Goal: Task Accomplishment & Management: Complete application form

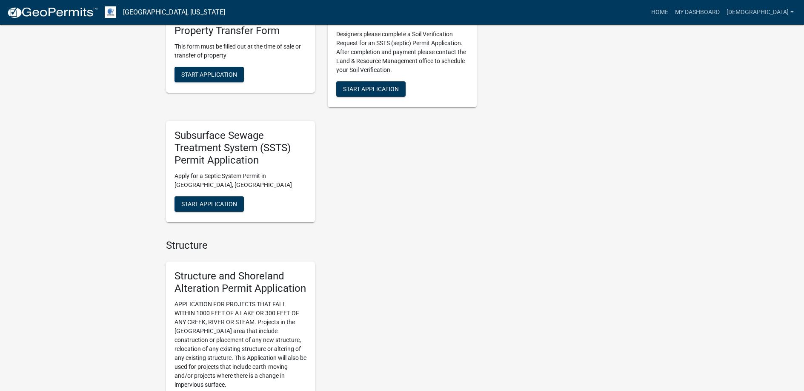
scroll to position [681, 0]
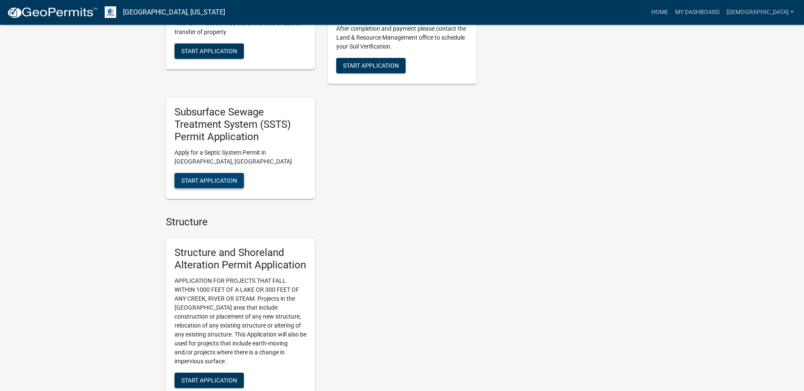
click at [211, 178] on span "Start Application" at bounding box center [209, 180] width 56 height 7
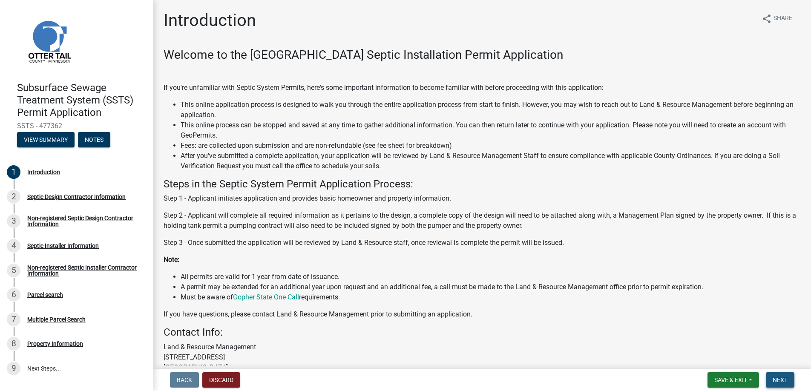
click at [783, 377] on span "Next" at bounding box center [779, 379] width 15 height 7
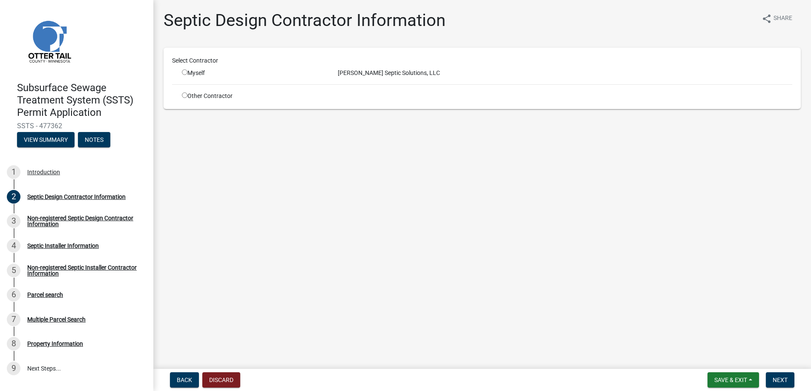
click at [186, 72] on input "radio" at bounding box center [185, 72] width 6 height 6
radio input "true"
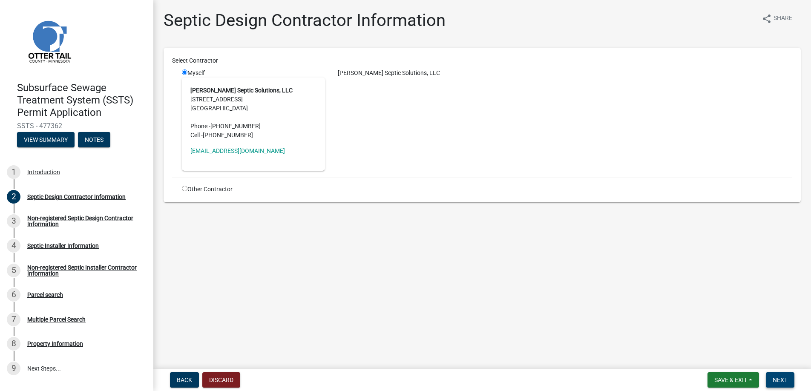
click at [776, 375] on button "Next" at bounding box center [780, 379] width 29 height 15
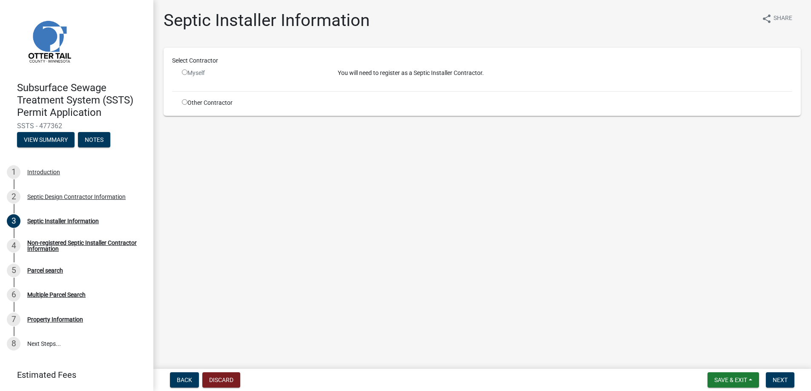
click at [186, 101] on input "radio" at bounding box center [185, 102] width 6 height 6
radio input "true"
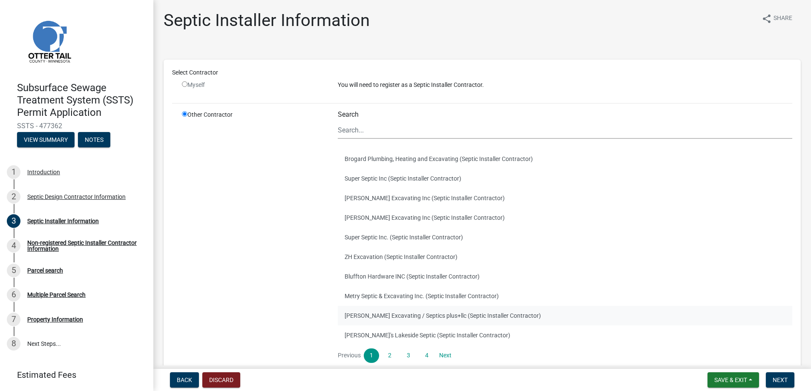
click at [370, 313] on button "[PERSON_NAME] Excavating / Septics plus+llc (Septic Installer Contractor)" at bounding box center [565, 316] width 454 height 20
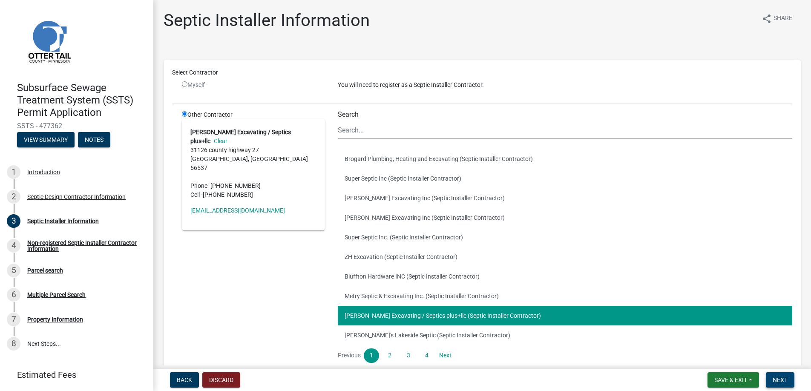
click at [778, 376] on span "Next" at bounding box center [779, 379] width 15 height 7
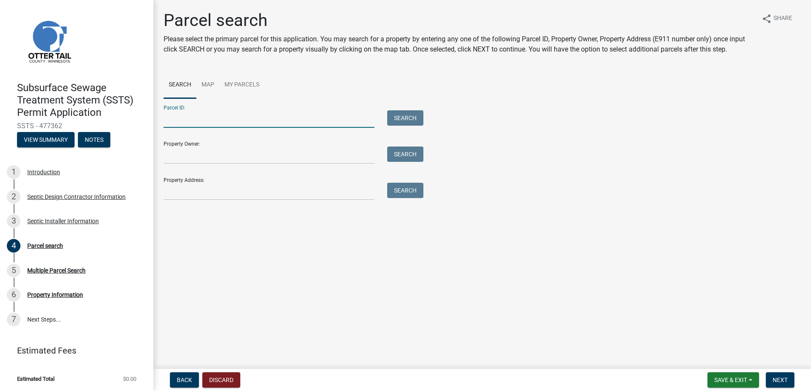
click at [189, 120] on input "Parcel ID:" at bounding box center [269, 118] width 211 height 17
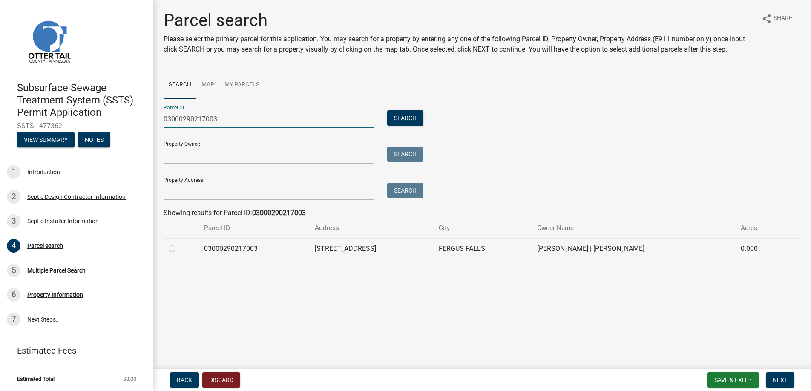
type input "03000290217003"
click at [179, 244] on label at bounding box center [179, 244] width 0 height 0
click at [179, 248] on input "radio" at bounding box center [182, 247] width 6 height 6
radio input "true"
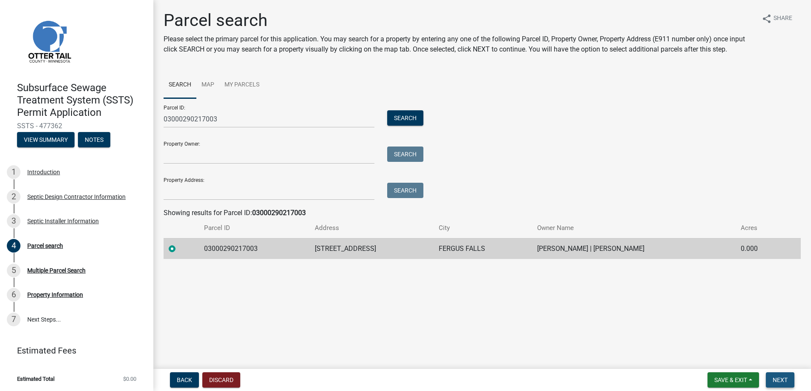
click at [775, 377] on span "Next" at bounding box center [779, 379] width 15 height 7
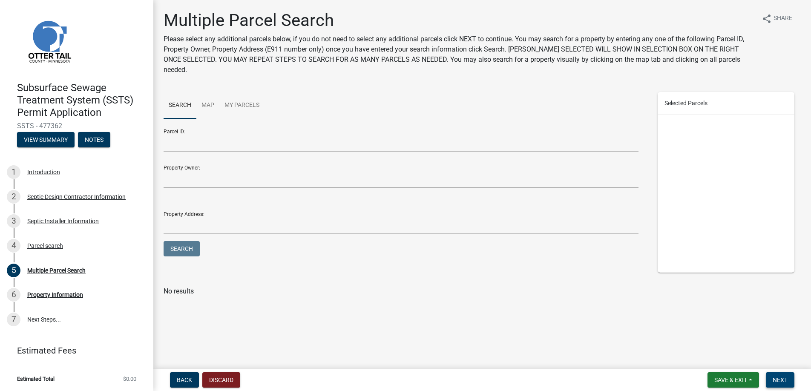
click at [775, 377] on span "Next" at bounding box center [779, 379] width 15 height 7
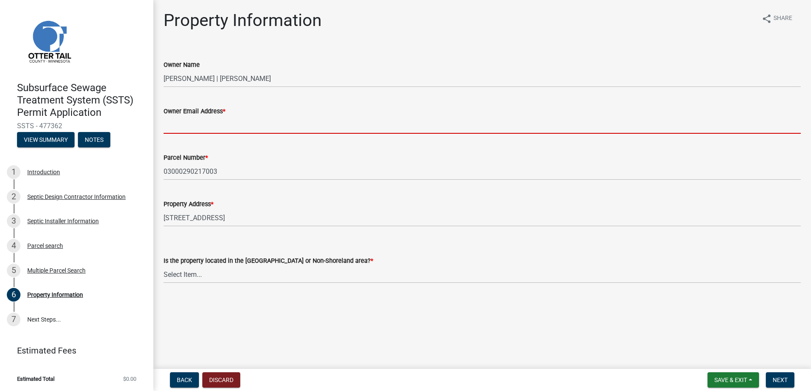
click at [189, 127] on input "Owner Email Address *" at bounding box center [482, 124] width 637 height 17
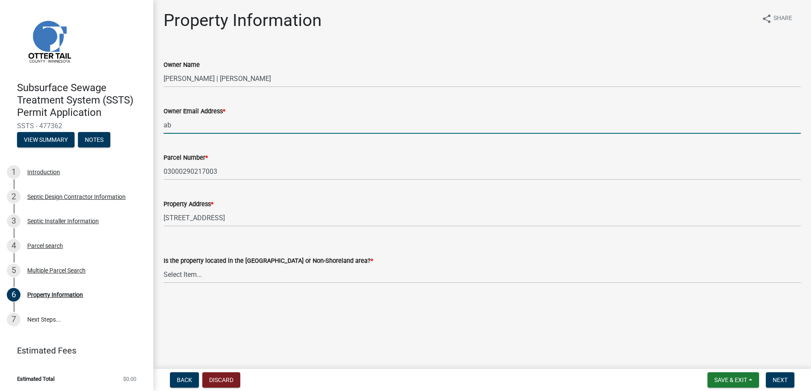
type input "[EMAIL_ADDRESS][DOMAIN_NAME]"
click at [184, 272] on select "Select Item... Shoreland Non-Shoreland" at bounding box center [482, 274] width 637 height 17
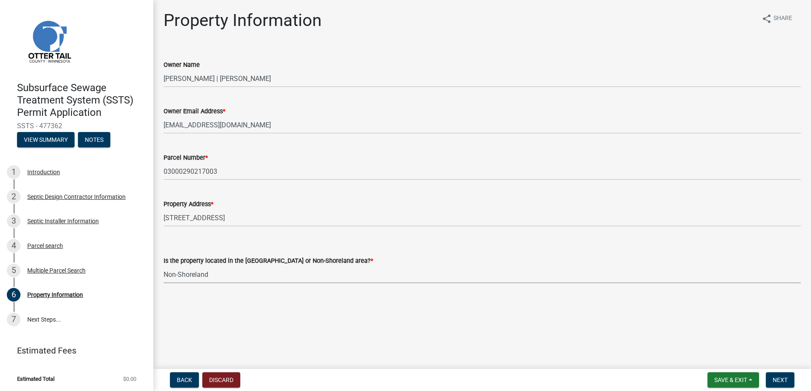
click at [164, 266] on select "Select Item... Shoreland Non-Shoreland" at bounding box center [482, 274] width 637 height 17
select select "5ed11e82-653f-4fcc-a472-8d95af57556c"
click at [776, 376] on span "Next" at bounding box center [779, 379] width 15 height 7
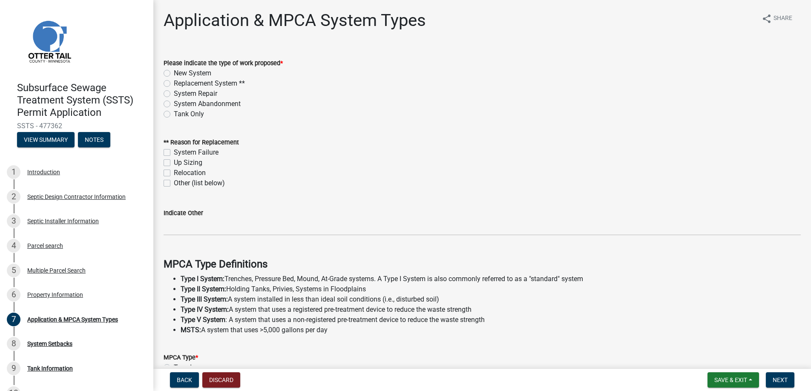
click at [174, 112] on label "Tank Only" at bounding box center [189, 114] width 30 height 10
click at [174, 112] on input "Tank Only" at bounding box center [177, 112] width 6 height 6
radio input "true"
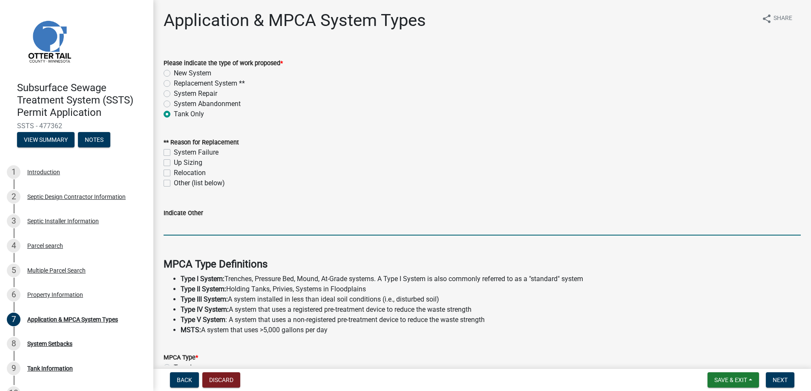
click at [175, 225] on input "Indicate Other" at bounding box center [482, 226] width 637 height 17
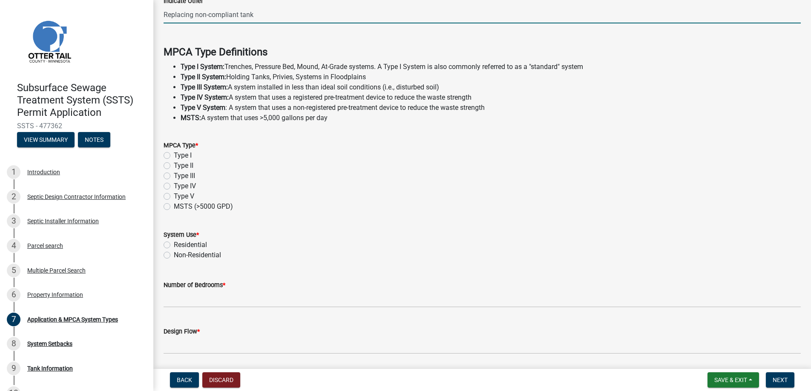
scroll to position [213, 0]
type input "Replacing non-compliant tank"
click at [174, 153] on label "Type I" at bounding box center [183, 154] width 18 height 10
click at [174, 153] on input "Type I" at bounding box center [177, 152] width 6 height 6
radio input "true"
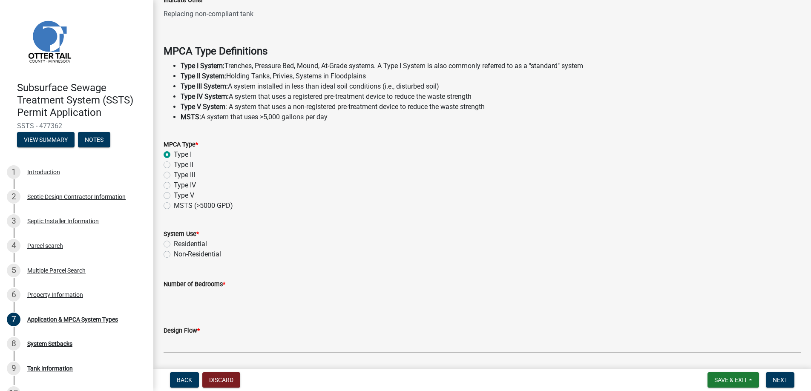
click at [174, 253] on label "Non-Residential" at bounding box center [197, 254] width 47 height 10
click at [174, 253] on input "Non-Residential" at bounding box center [177, 252] width 6 height 6
radio input "true"
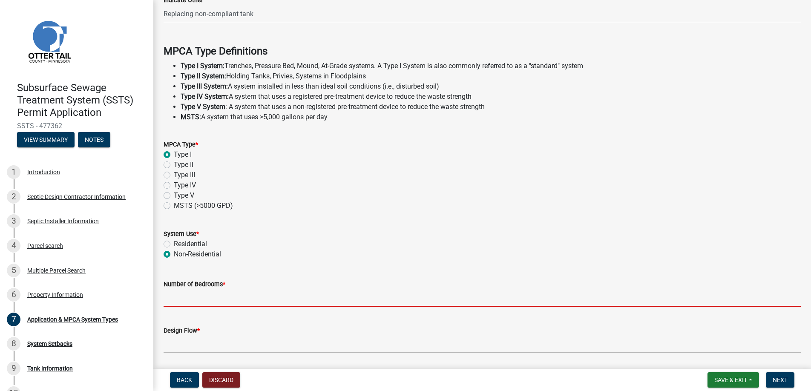
click at [186, 296] on input "Number of Bedrooms *" at bounding box center [482, 297] width 637 height 17
type input "0"
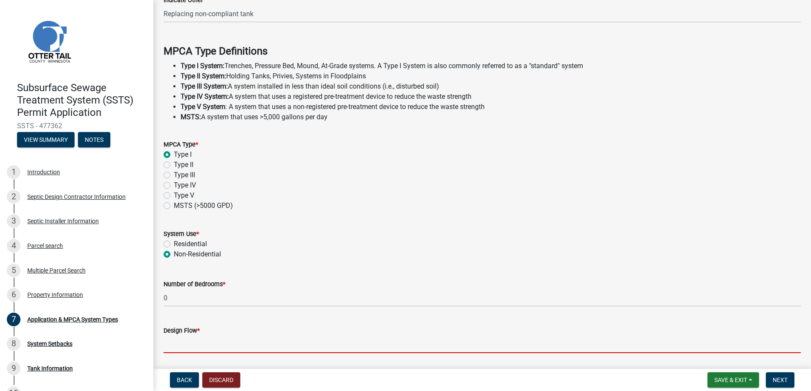
click at [185, 340] on input "Design Flow *" at bounding box center [482, 344] width 637 height 17
type input "300"
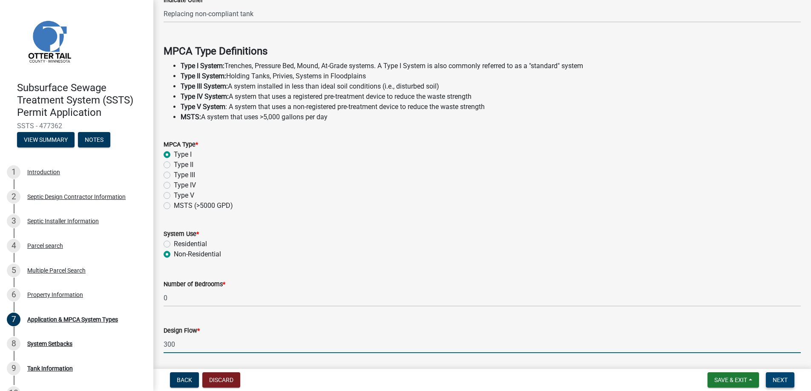
click at [779, 378] on span "Next" at bounding box center [779, 379] width 15 height 7
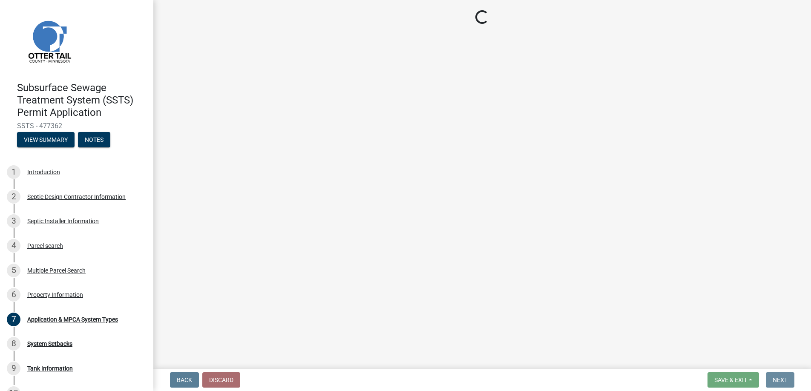
scroll to position [0, 0]
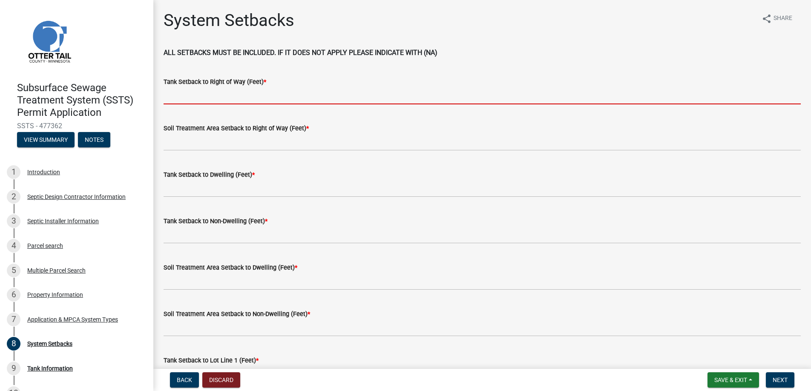
click at [193, 92] on input "Tank Setback to Right of Way (Feet) *" at bounding box center [482, 95] width 637 height 17
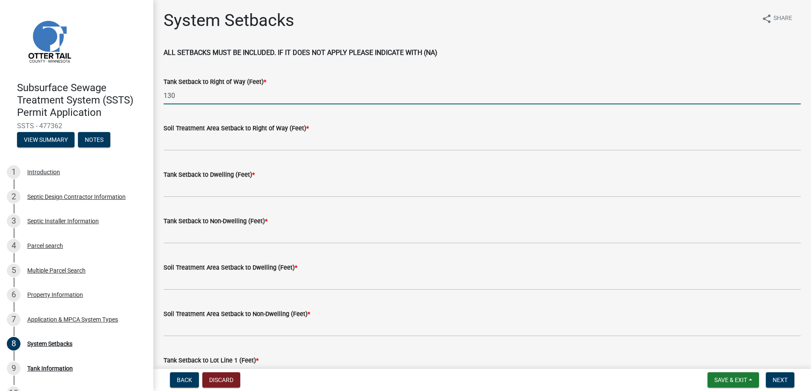
type input "130"
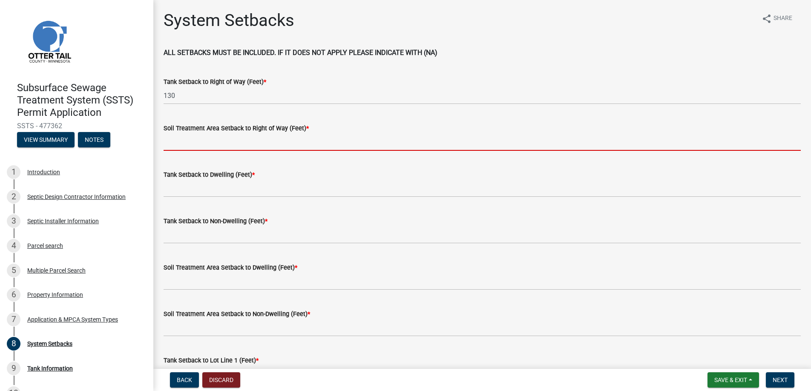
click at [199, 138] on input "Soil Treatment Area Setback to Right of Way (Feet) *" at bounding box center [482, 141] width 637 height 17
type input "na"
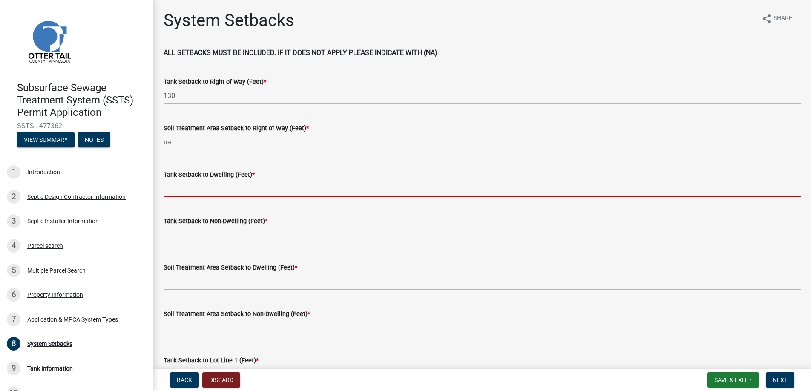
click at [186, 189] on input "Tank Setback to Dwelling (Feet) *" at bounding box center [482, 188] width 637 height 17
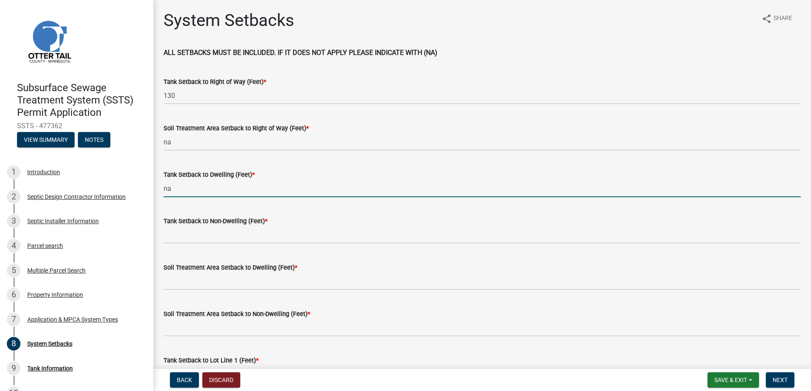
type input "na"
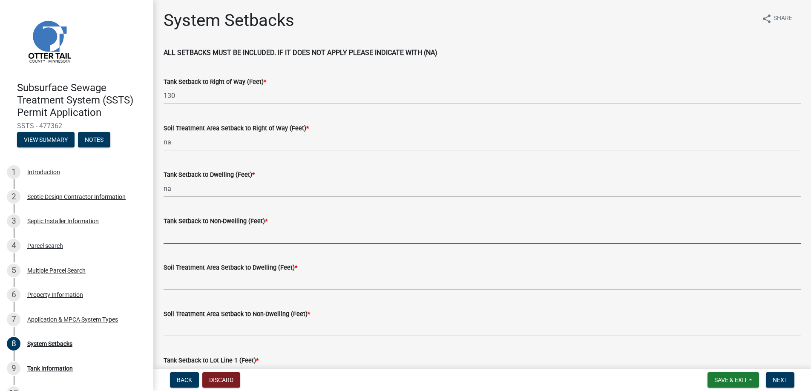
click at [193, 232] on input "Tank Setback to Non-Dwelling (Feet) *" at bounding box center [482, 234] width 637 height 17
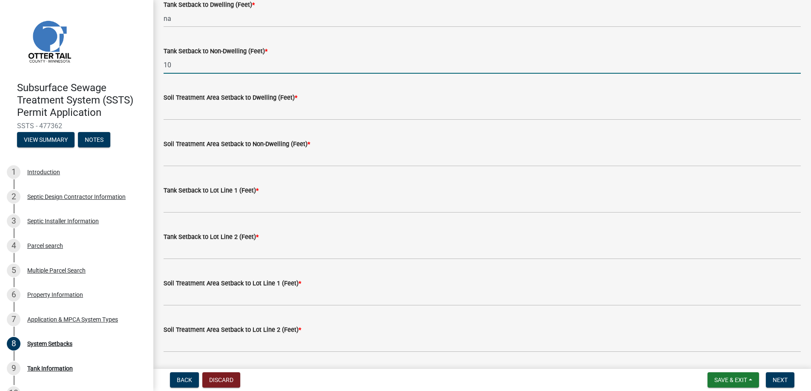
scroll to position [170, 0]
type input "10"
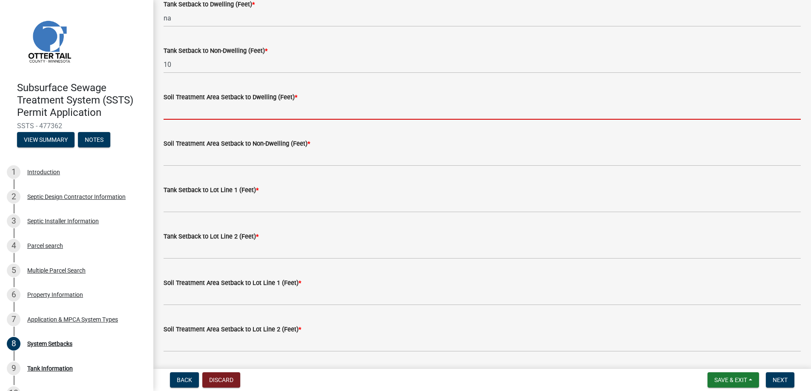
click at [210, 109] on input "Soil Treatment Area Setback to Dwelling (Feet) *" at bounding box center [482, 110] width 637 height 17
type input "na"
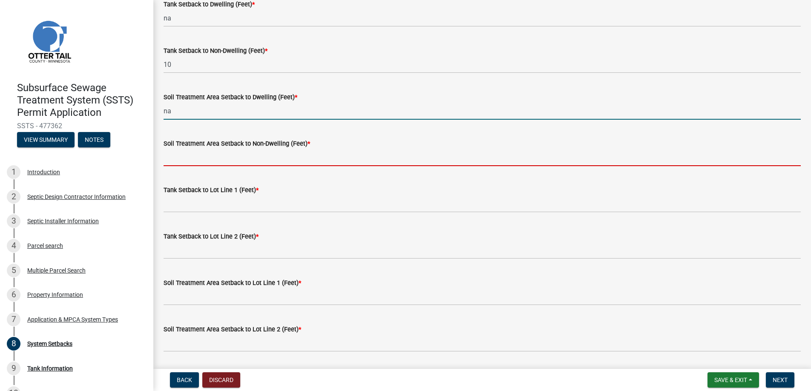
drag, startPoint x: 185, startPoint y: 155, endPoint x: 188, endPoint y: 159, distance: 5.1
click at [185, 155] on input "Soil Treatment Area Setback to Non-Dwelling (Feet) *" at bounding box center [482, 157] width 637 height 17
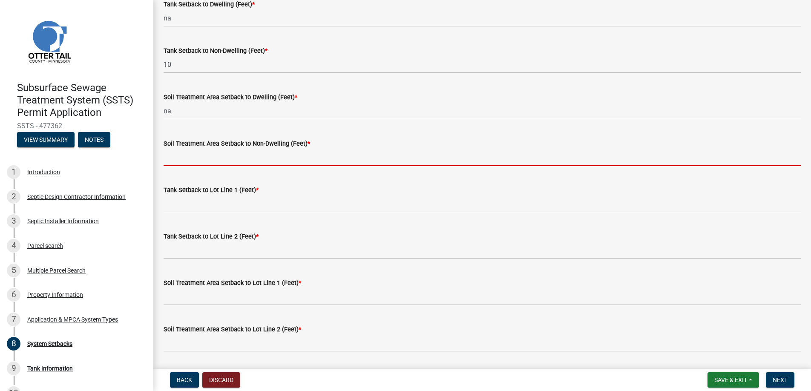
type input "na"
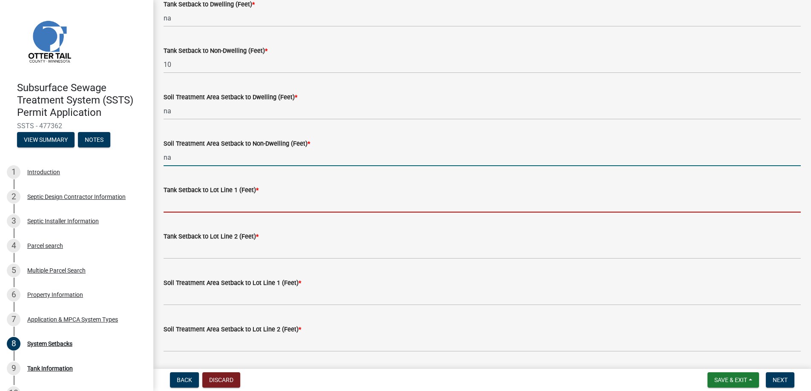
click at [189, 204] on input "Tank Setback to Lot Line 1 (Feet) *" at bounding box center [482, 203] width 637 height 17
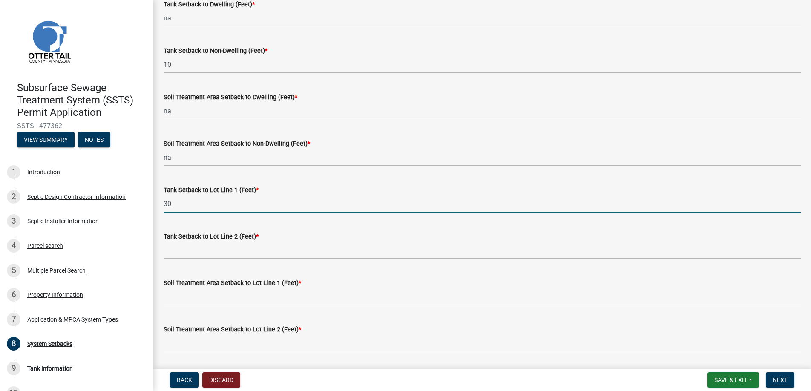
type input "30"
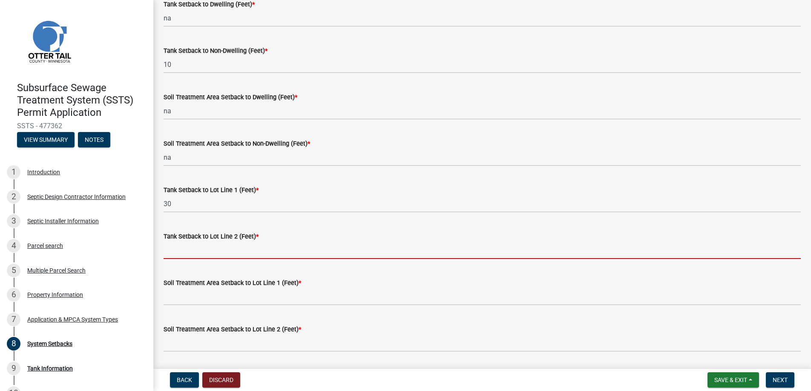
click at [183, 249] on input "Tank Setback to Lot Line 2 (Feet) *" at bounding box center [482, 249] width 637 height 17
type input "+100"
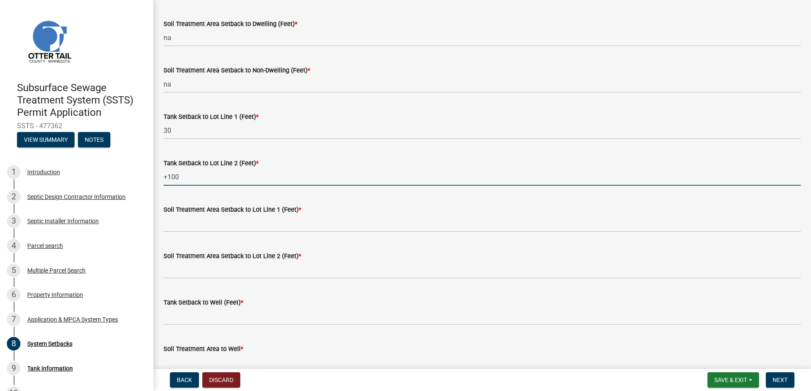
scroll to position [298, 0]
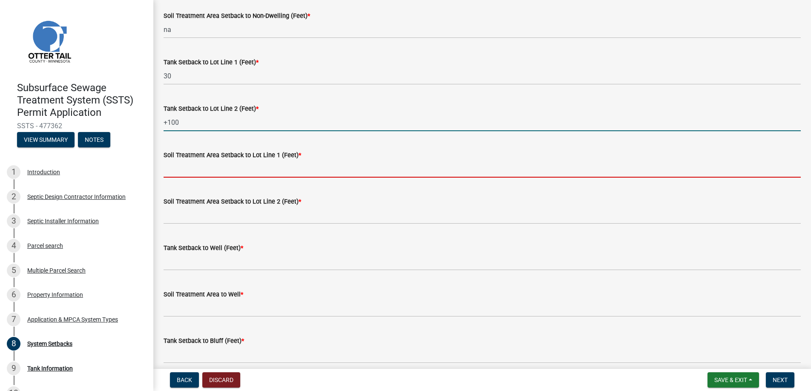
click at [198, 166] on input "Soil Treatment Area Setback to Lot Line 1 (Feet) *" at bounding box center [482, 168] width 637 height 17
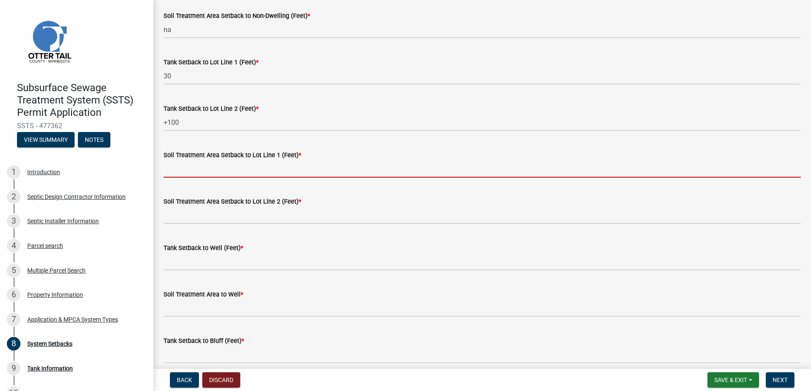
type input "na"
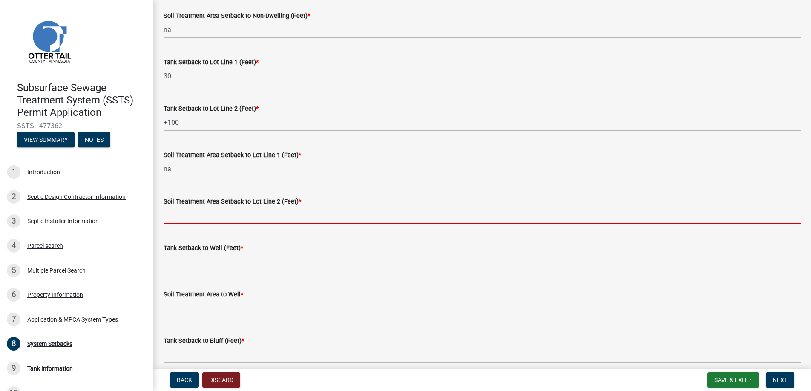
drag, startPoint x: 198, startPoint y: 211, endPoint x: 209, endPoint y: 221, distance: 14.8
click at [198, 211] on input "Soil Treatment Area Setback to Lot Line 2 (Feet) *" at bounding box center [482, 215] width 637 height 17
type input "na"
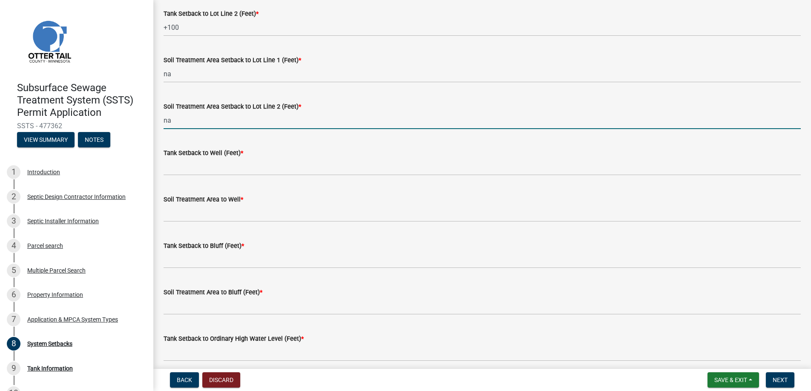
scroll to position [426, 0]
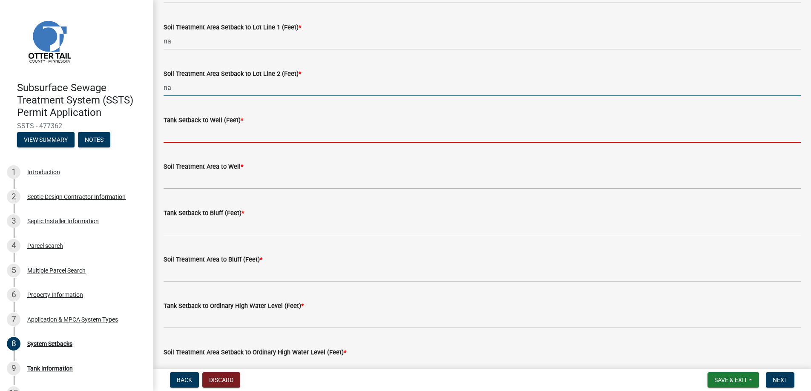
click at [192, 132] on input "Tank Setback to Well (Feet) *" at bounding box center [482, 133] width 637 height 17
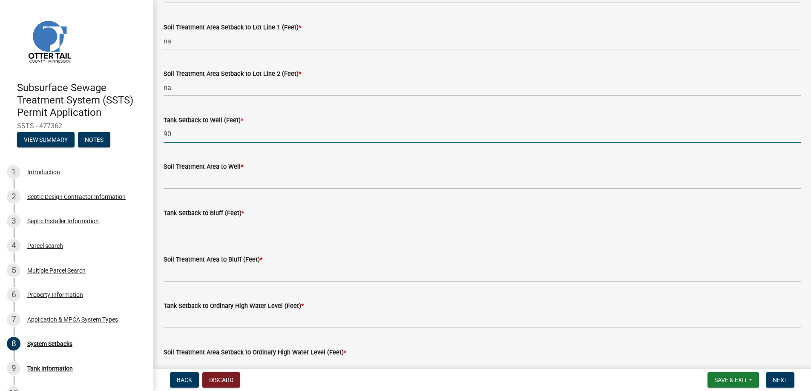
type input "90"
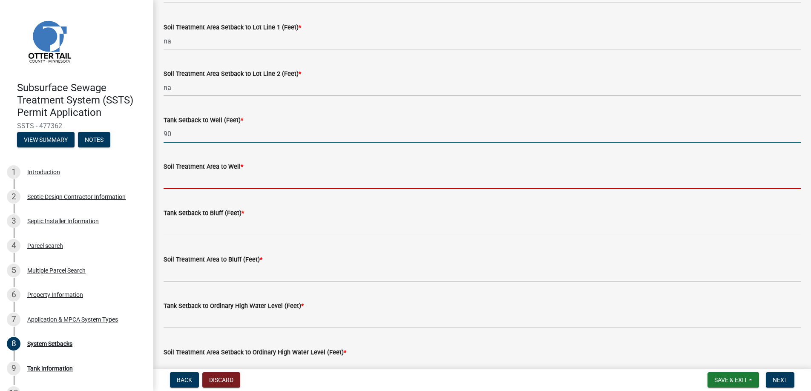
click at [181, 181] on input "Soil Treatment Area to Well *" at bounding box center [482, 180] width 637 height 17
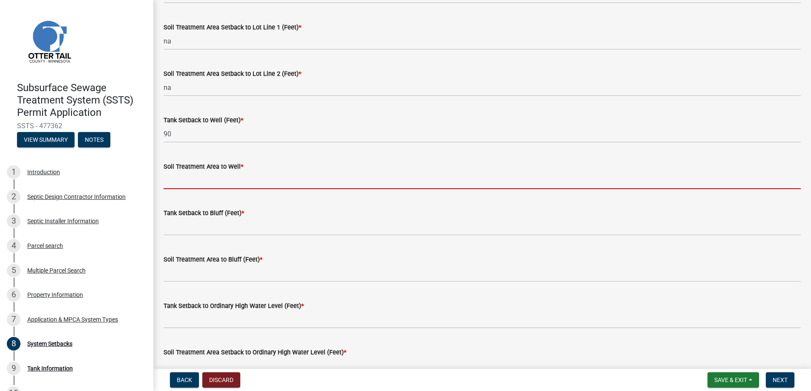
type input "na"
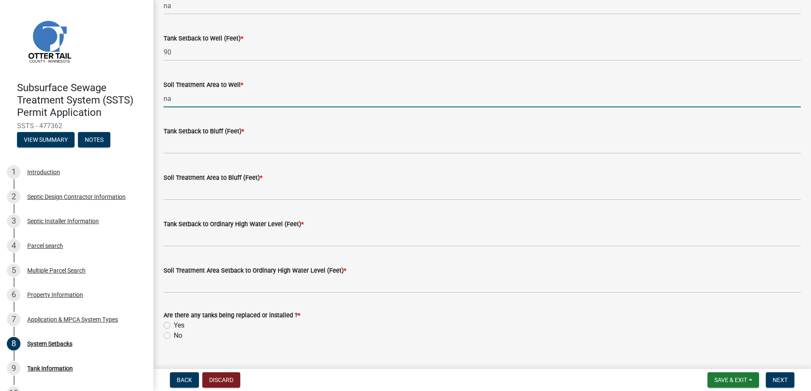
scroll to position [511, 0]
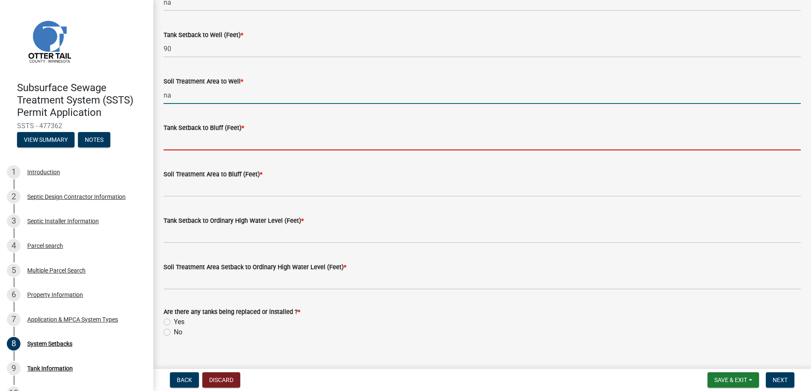
click at [199, 143] on input "Tank Setback to Bluff (Feet) *" at bounding box center [482, 141] width 637 height 17
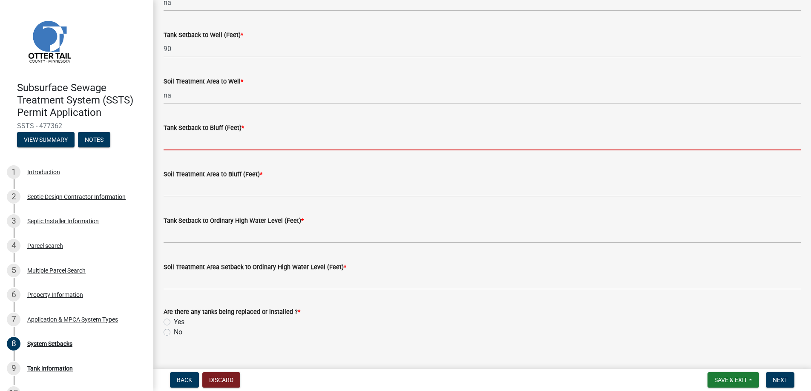
type input "na"
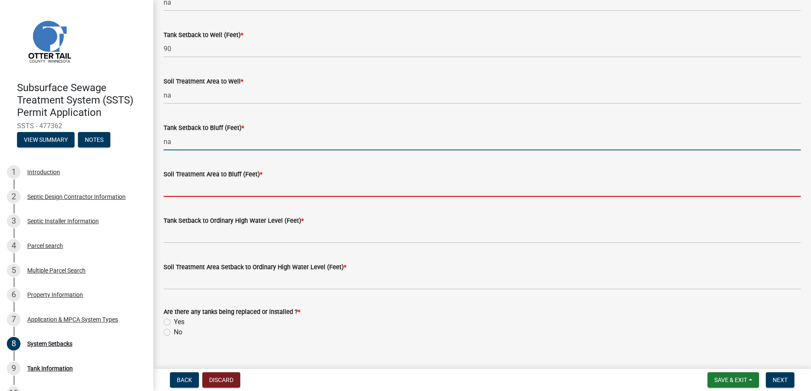
drag, startPoint x: 196, startPoint y: 189, endPoint x: 206, endPoint y: 191, distance: 9.9
click at [196, 189] on input "Soil Treatment Area to Bluff (Feet) *" at bounding box center [482, 187] width 637 height 17
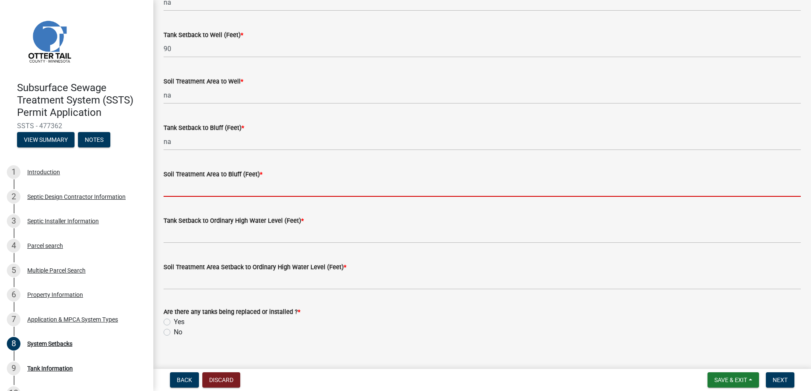
type input "na"
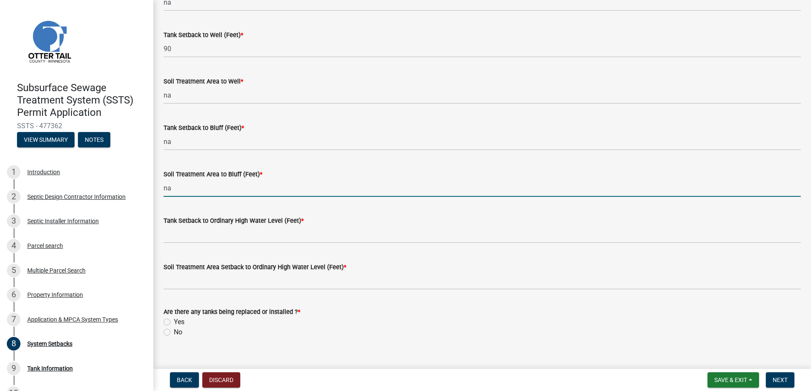
scroll to position [524, 0]
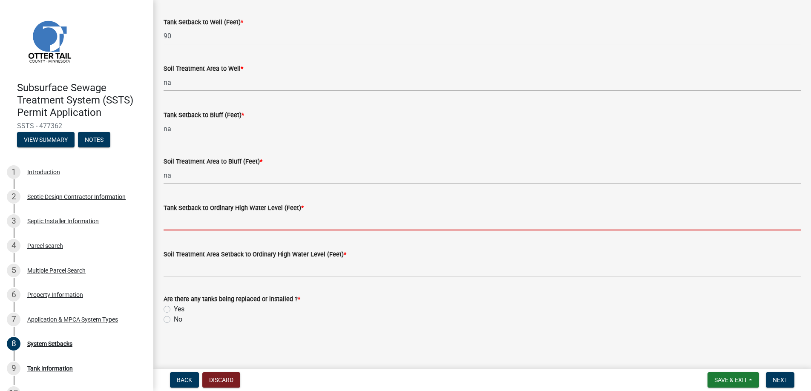
click at [189, 219] on input "Tank Setback to Ordinary High Water Level (Feet) *" at bounding box center [482, 221] width 637 height 17
type input "na"
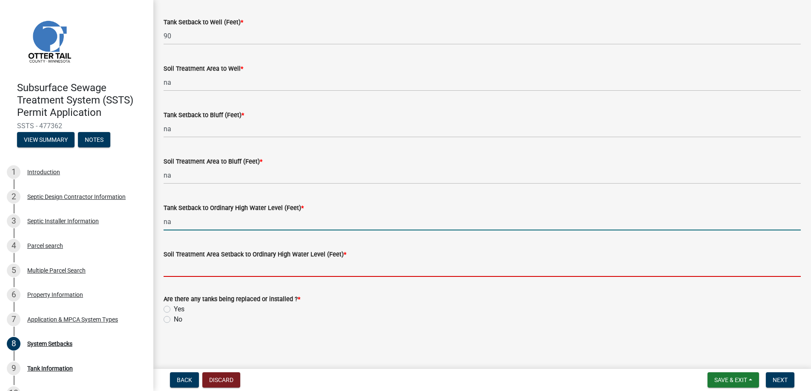
click at [193, 268] on input "Soil Treatment Area Setback to Ordinary High Water Level (Feet) *" at bounding box center [482, 267] width 637 height 17
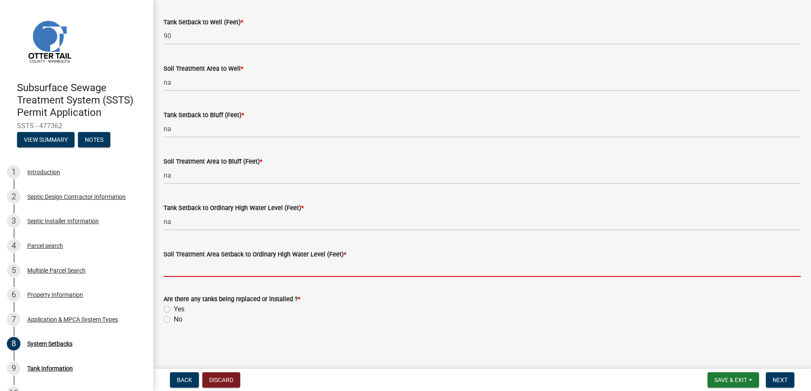
type input "na"
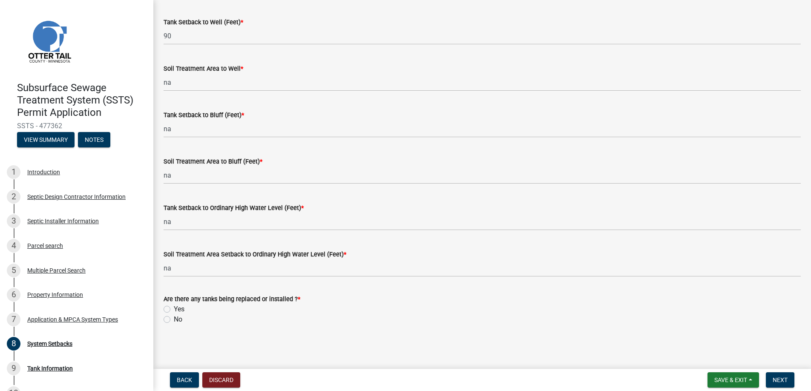
click at [174, 309] on label "Yes" at bounding box center [179, 309] width 11 height 10
click at [174, 309] on input "Yes" at bounding box center [177, 307] width 6 height 6
radio input "true"
click at [782, 377] on span "Next" at bounding box center [779, 379] width 15 height 7
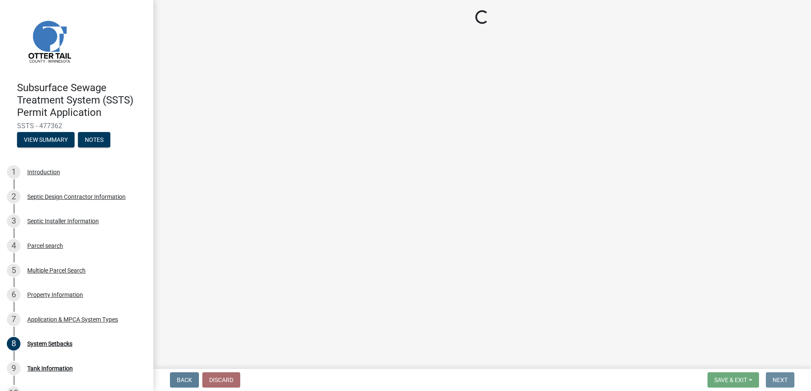
scroll to position [0, 0]
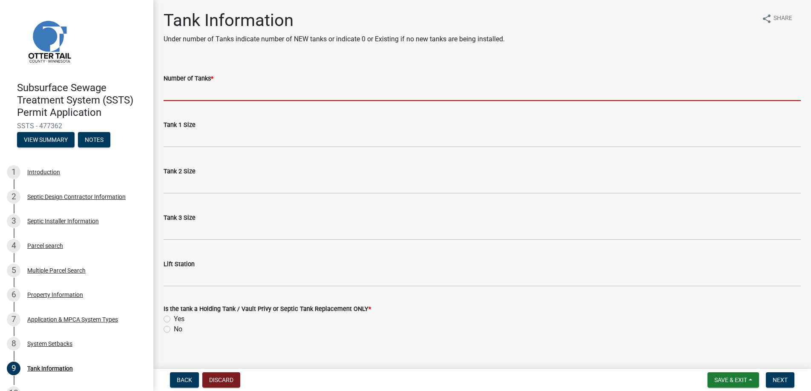
click at [196, 95] on input "Number of Tanks *" at bounding box center [482, 91] width 637 height 17
type input "1"
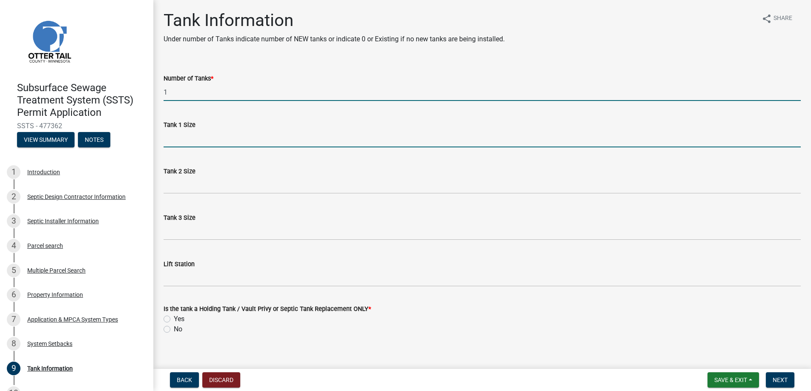
click at [187, 138] on input "Tank 1 Size" at bounding box center [482, 138] width 637 height 17
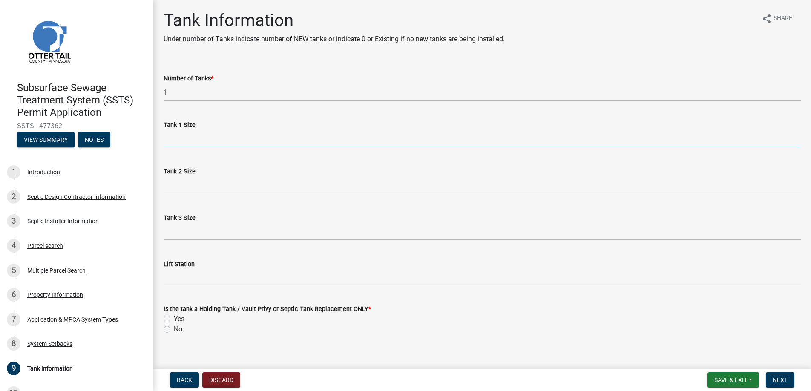
type input "1000"
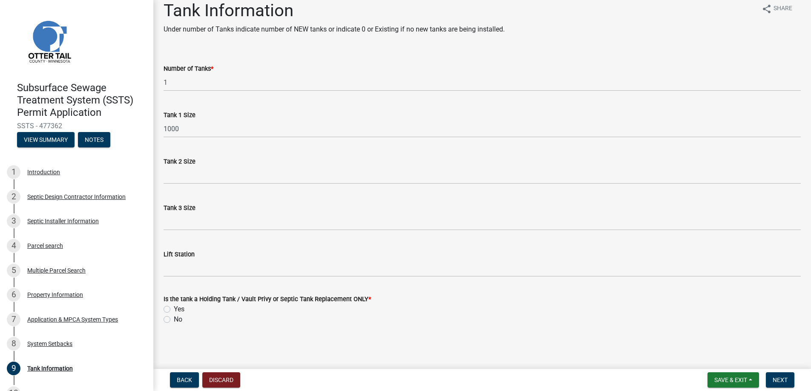
click at [174, 309] on label "Yes" at bounding box center [179, 309] width 11 height 10
click at [174, 309] on input "Yes" at bounding box center [177, 307] width 6 height 6
radio input "true"
click at [780, 377] on span "Next" at bounding box center [779, 379] width 15 height 7
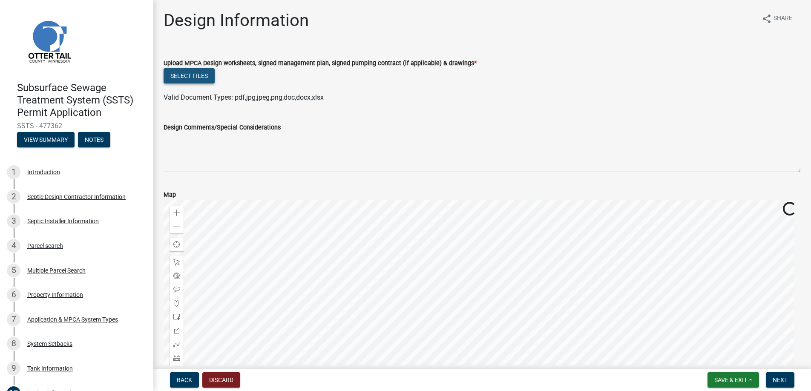
click at [195, 70] on button "Select files" at bounding box center [189, 75] width 51 height 15
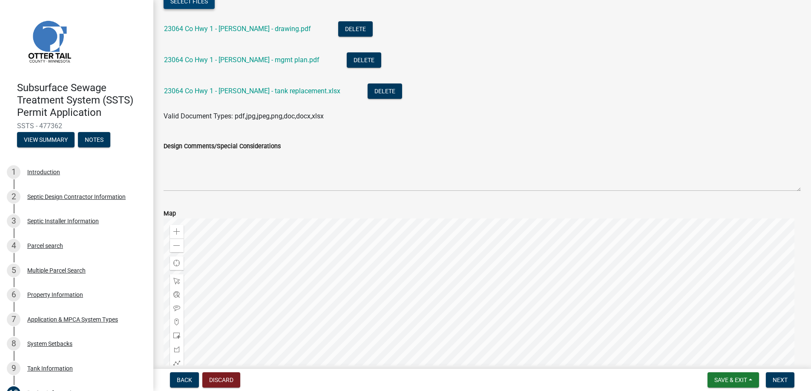
scroll to position [85, 0]
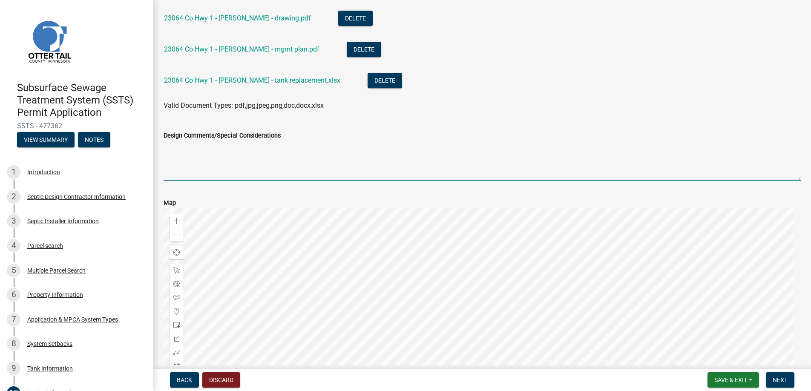
click at [178, 166] on textarea "Design Comments/Special Considerations" at bounding box center [482, 161] width 637 height 40
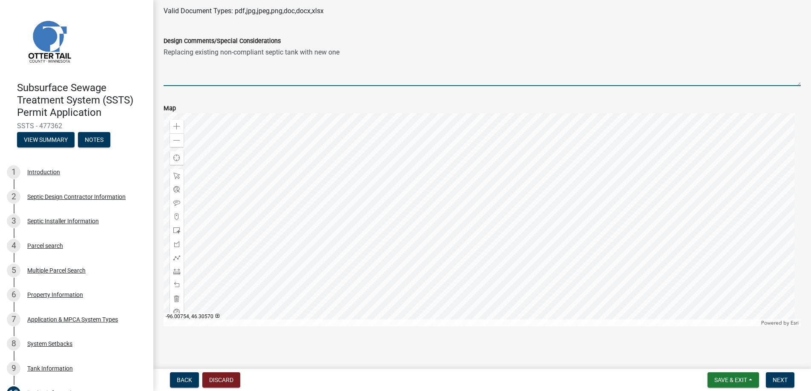
scroll to position [181, 0]
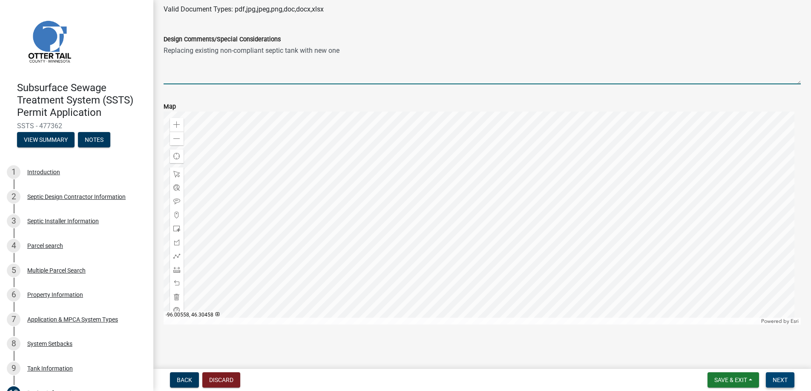
type textarea "Replacing existing non-compliant septic tank with new one"
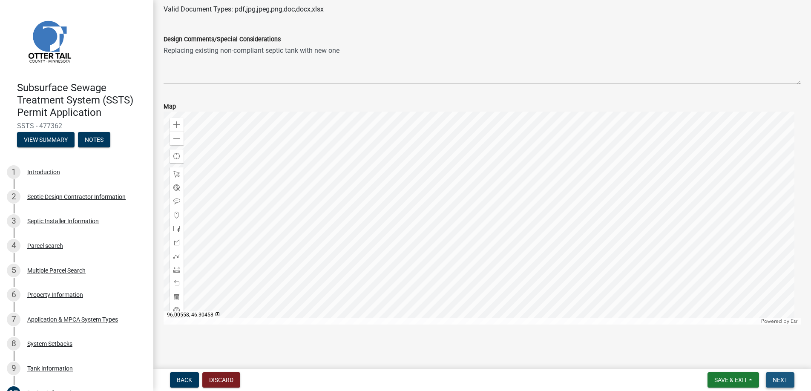
click at [780, 378] on span "Next" at bounding box center [779, 379] width 15 height 7
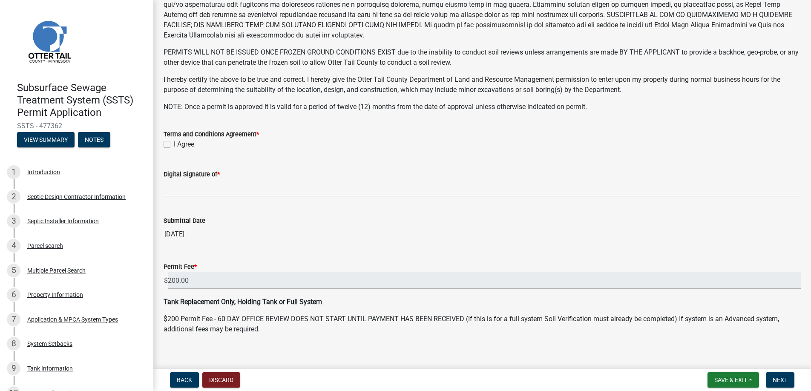
scroll to position [166, 0]
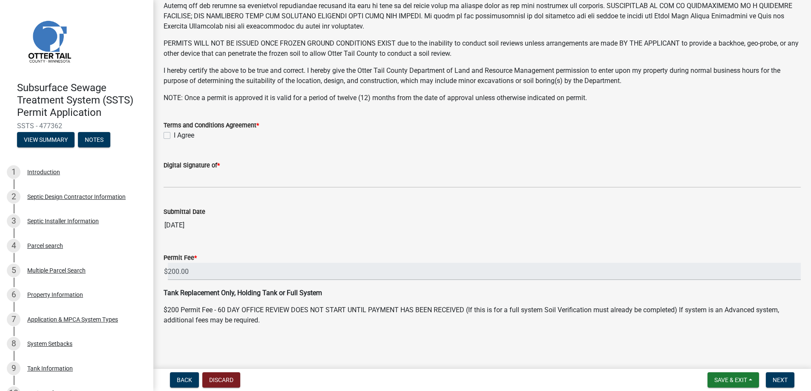
click at [174, 134] on label "I Agree" at bounding box center [184, 135] width 20 height 10
click at [174, 134] on input "I Agree" at bounding box center [177, 133] width 6 height 6
checkbox input "true"
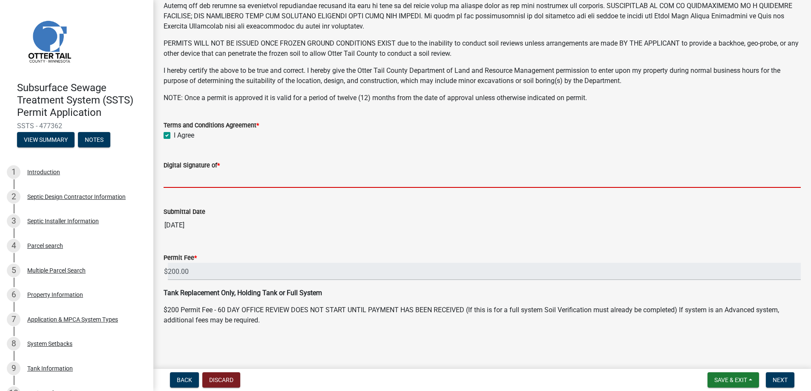
click at [184, 176] on input "Digital Signature of *" at bounding box center [482, 178] width 637 height 17
type input "[PERSON_NAME]"
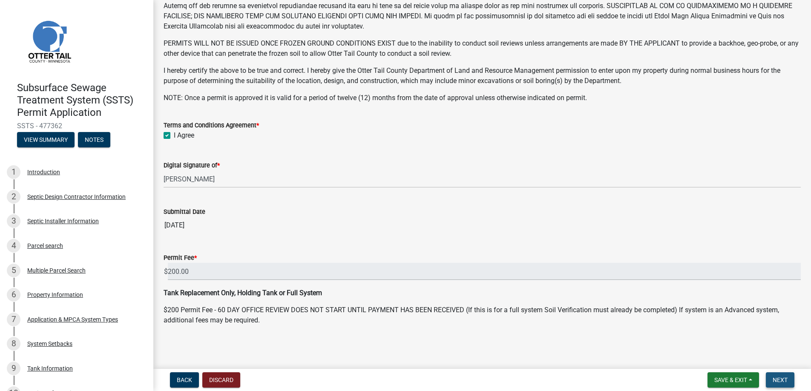
click at [777, 380] on span "Next" at bounding box center [779, 379] width 15 height 7
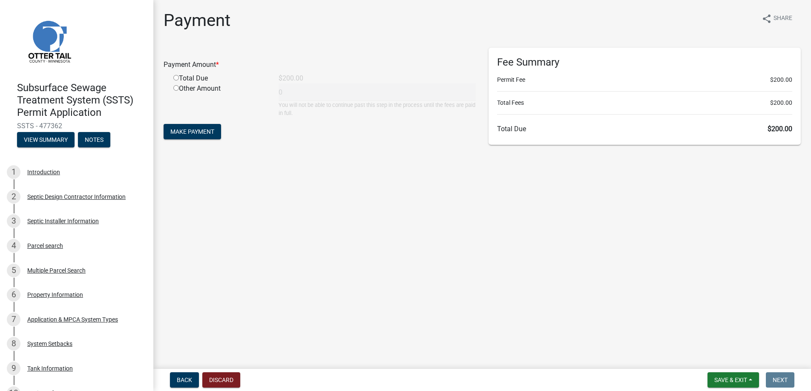
click at [176, 78] on input "radio" at bounding box center [176, 78] width 6 height 6
radio input "true"
type input "200"
click at [183, 128] on span "Make Payment" at bounding box center [192, 131] width 44 height 7
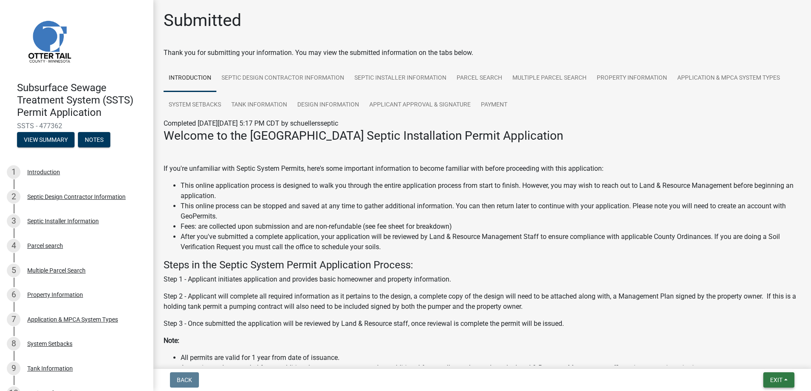
click at [774, 378] on span "Exit" at bounding box center [776, 379] width 12 height 7
click at [760, 356] on button "Save & Exit" at bounding box center [760, 357] width 68 height 20
